Goal: Task Accomplishment & Management: Manage account settings

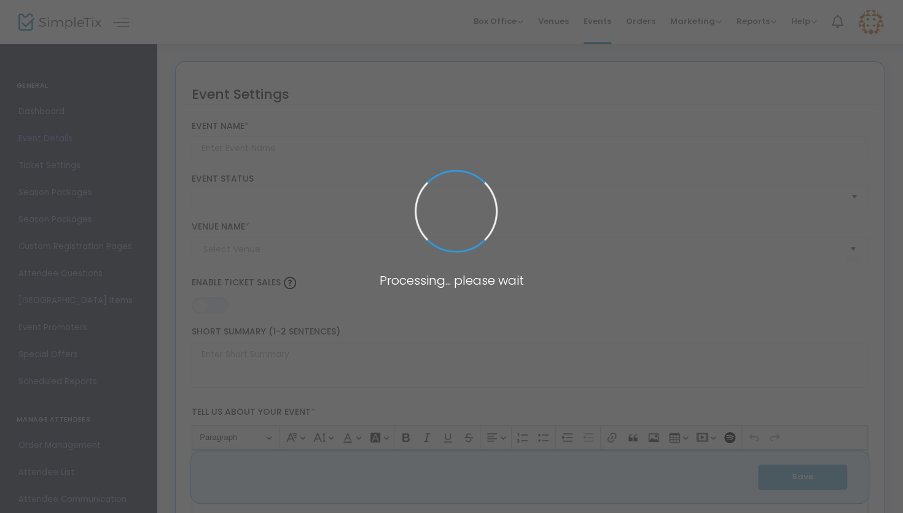
type input "Edgewood Theatre Arts Presents Disney's "The Little Mermaid""
type textarea "Join the Edgewood Theatre Arts Program for this Disney Classic on [DATE], 15th,…"
type input "Buy Tickets"
checkbox input "true"
type input "[GEOGRAPHIC_DATA]"
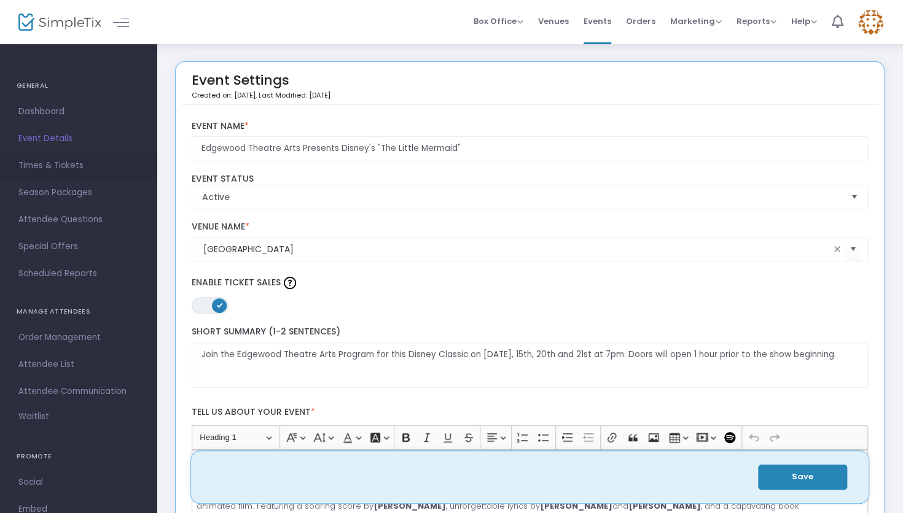
click at [57, 159] on span "Times & Tickets" at bounding box center [78, 166] width 120 height 16
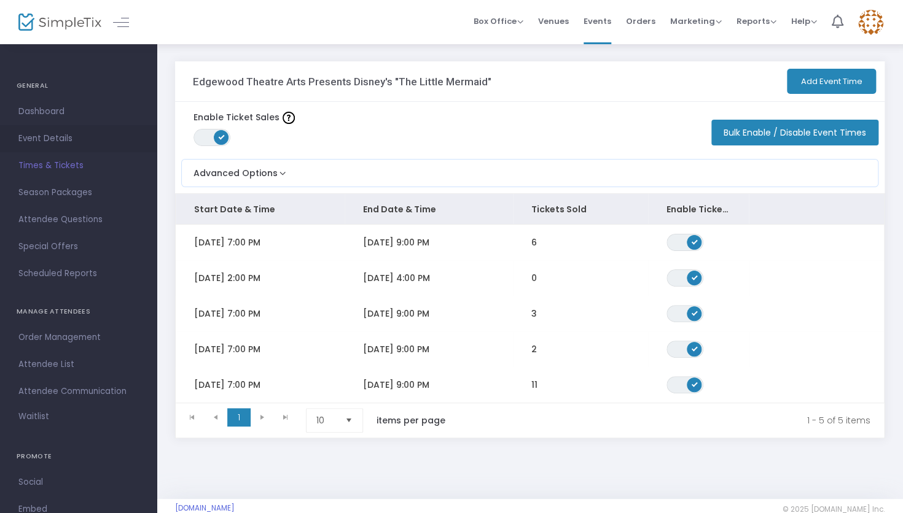
click at [59, 133] on span "Event Details" at bounding box center [78, 139] width 120 height 16
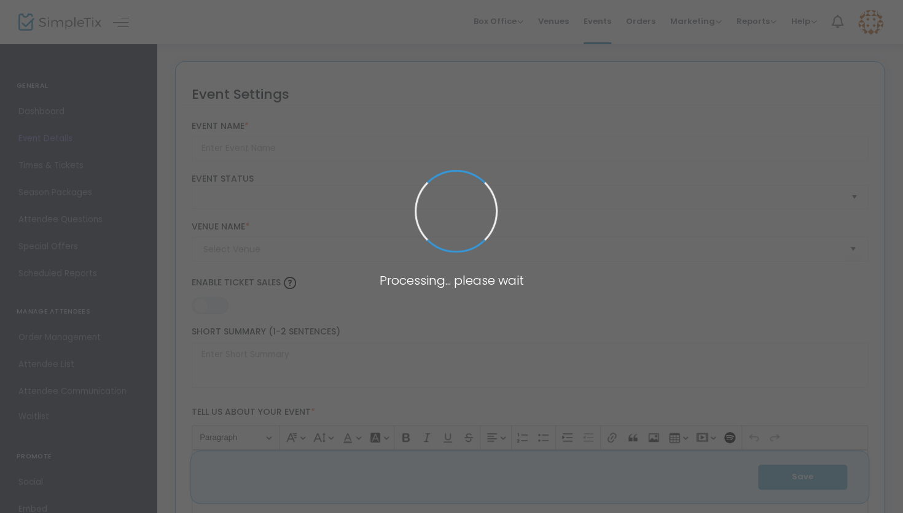
type input "Edgewood Theatre Arts Presents Disney's "The Little Mermaid""
type textarea "Join the Edgewood Theatre Arts Program for this Disney Classic on [DATE], 15th,…"
type input "Buy Tickets"
checkbox input "true"
type input "[GEOGRAPHIC_DATA]"
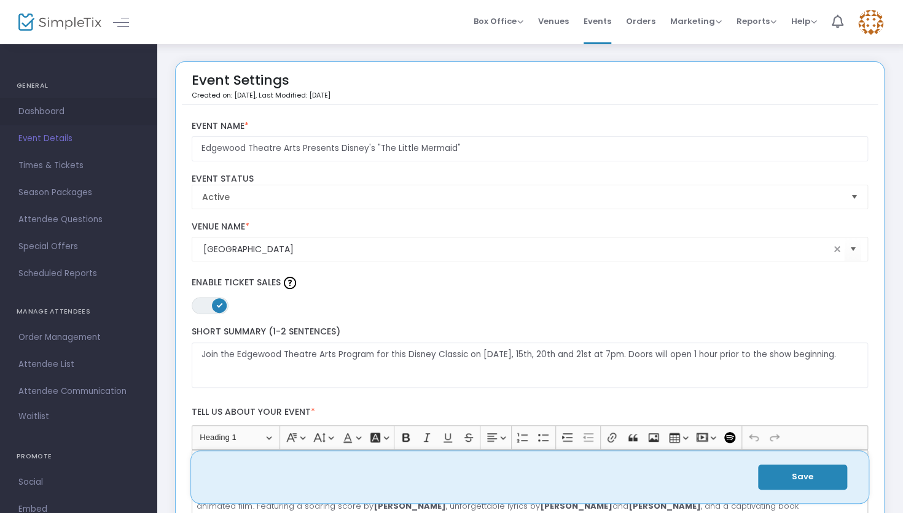
click at [57, 115] on span "Dashboard" at bounding box center [78, 112] width 120 height 16
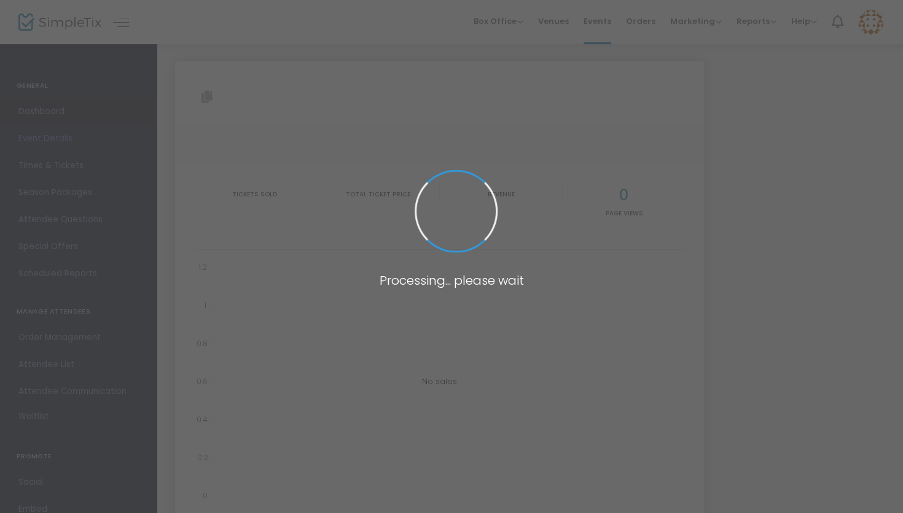
type input "[URL][DOMAIN_NAME]"
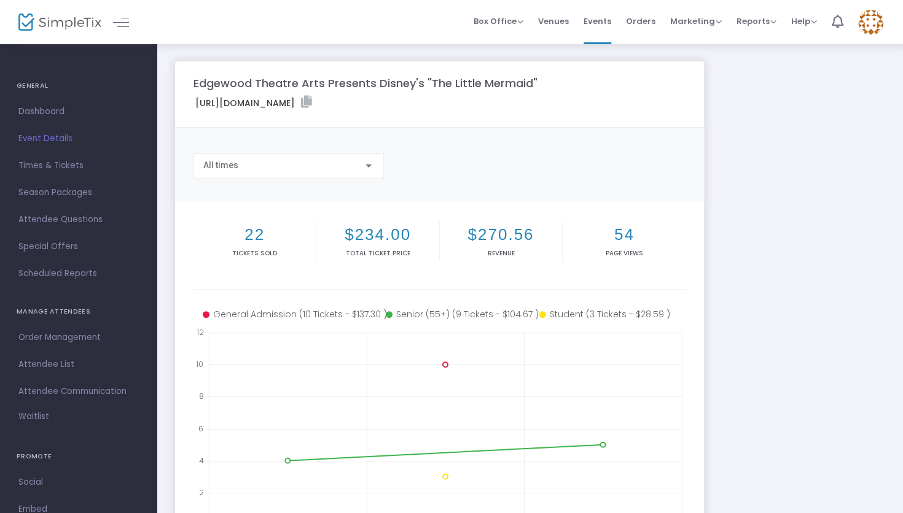
scroll to position [25, 0]
click at [764, 317] on div "Edgewood Theatre Arts Presents Disney's "The Little Mermaid" [URL][DOMAIN_NAME]…" at bounding box center [529, 366] width 721 height 611
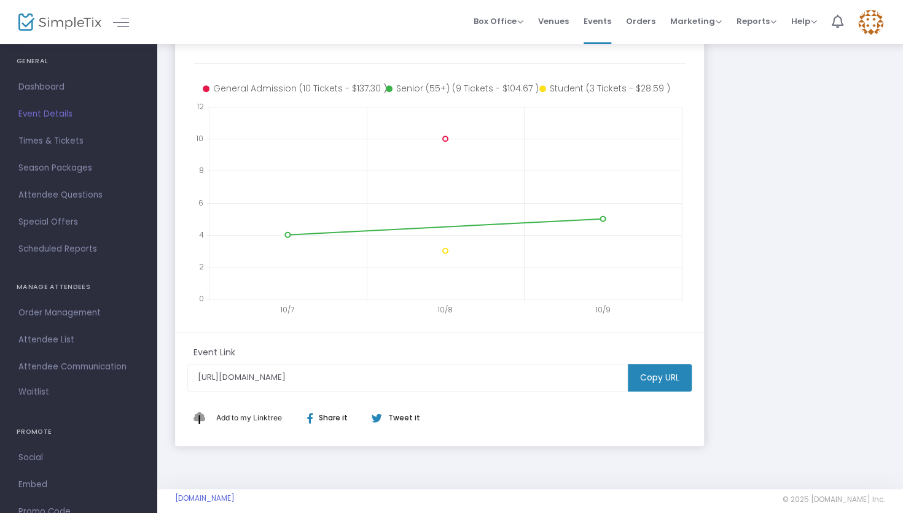
scroll to position [239, 0]
